Goal: Task Accomplishment & Management: Use online tool/utility

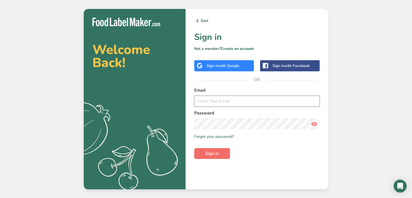
type input "[PERSON_NAME][EMAIL_ADDRESS][DOMAIN_NAME]"
click at [212, 153] on span "Sign in" at bounding box center [212, 153] width 14 height 6
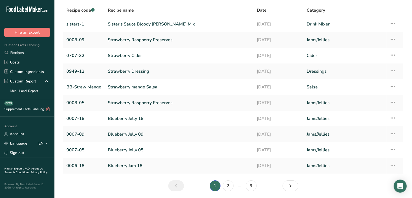
scroll to position [40, 0]
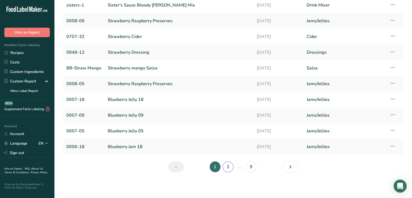
click at [231, 166] on link "2" at bounding box center [227, 166] width 11 height 11
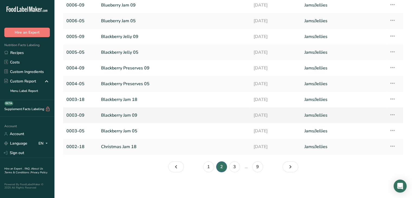
click at [391, 116] on icon at bounding box center [392, 115] width 6 height 10
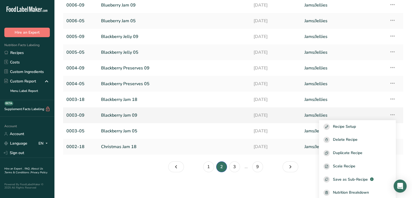
click at [115, 117] on link "Blackberry Jam 09" at bounding box center [174, 114] width 146 height 11
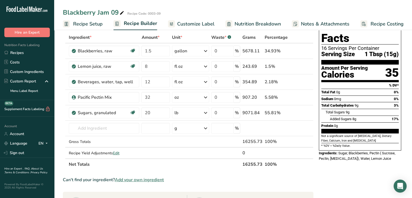
scroll to position [27, 0]
click at [199, 24] on span "Customize Label" at bounding box center [195, 23] width 37 height 7
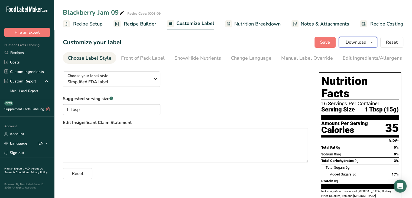
click at [374, 41] on span "button" at bounding box center [371, 42] width 6 height 6
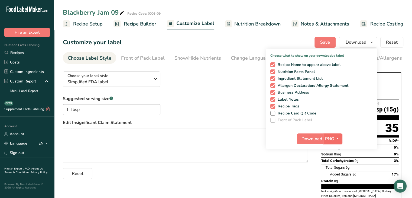
click at [341, 138] on button "PNG" at bounding box center [332, 138] width 19 height 11
click at [336, 177] on link "PDF" at bounding box center [332, 176] width 17 height 9
click at [320, 138] on span "Download" at bounding box center [311, 138] width 21 height 6
